Goal: Find specific page/section: Find specific page/section

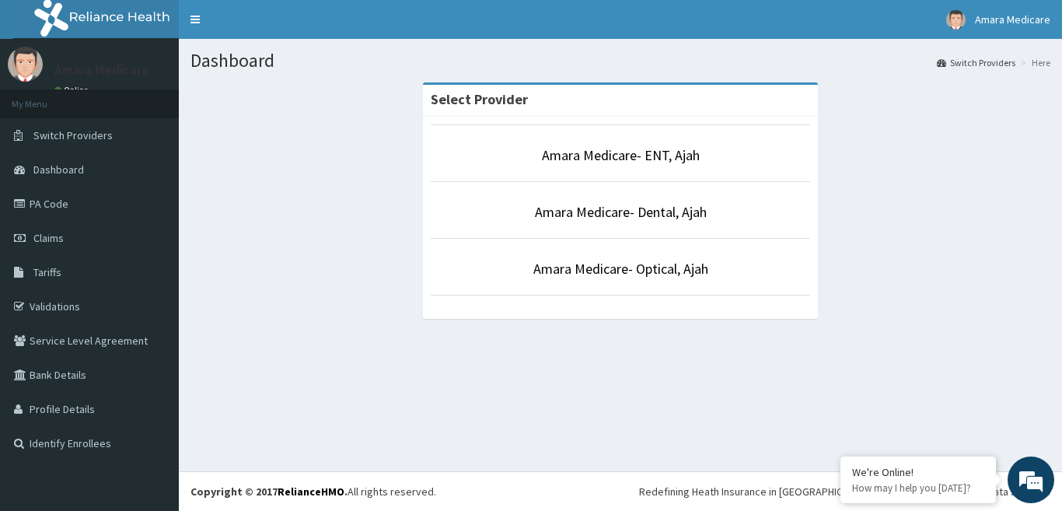
click at [554, 200] on li "Amara Medicare- Dental, Ajah" at bounding box center [620, 210] width 379 height 58
click at [546, 212] on link "Amara Medicare- Dental, Ajah" at bounding box center [621, 212] width 172 height 18
click at [652, 161] on link "Amara Medicare- ENT, Ajah" at bounding box center [621, 155] width 158 height 18
click at [657, 152] on link "Amara Medicare- ENT, Ajah" at bounding box center [621, 155] width 158 height 18
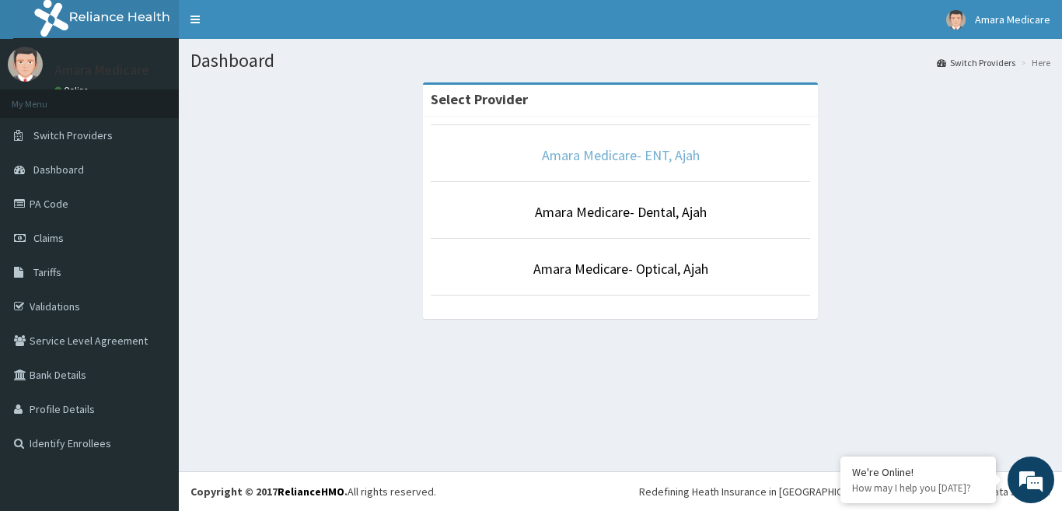
click at [657, 154] on link "Amara Medicare- ENT, Ajah" at bounding box center [621, 155] width 158 height 18
